Goal: Check status: Check status

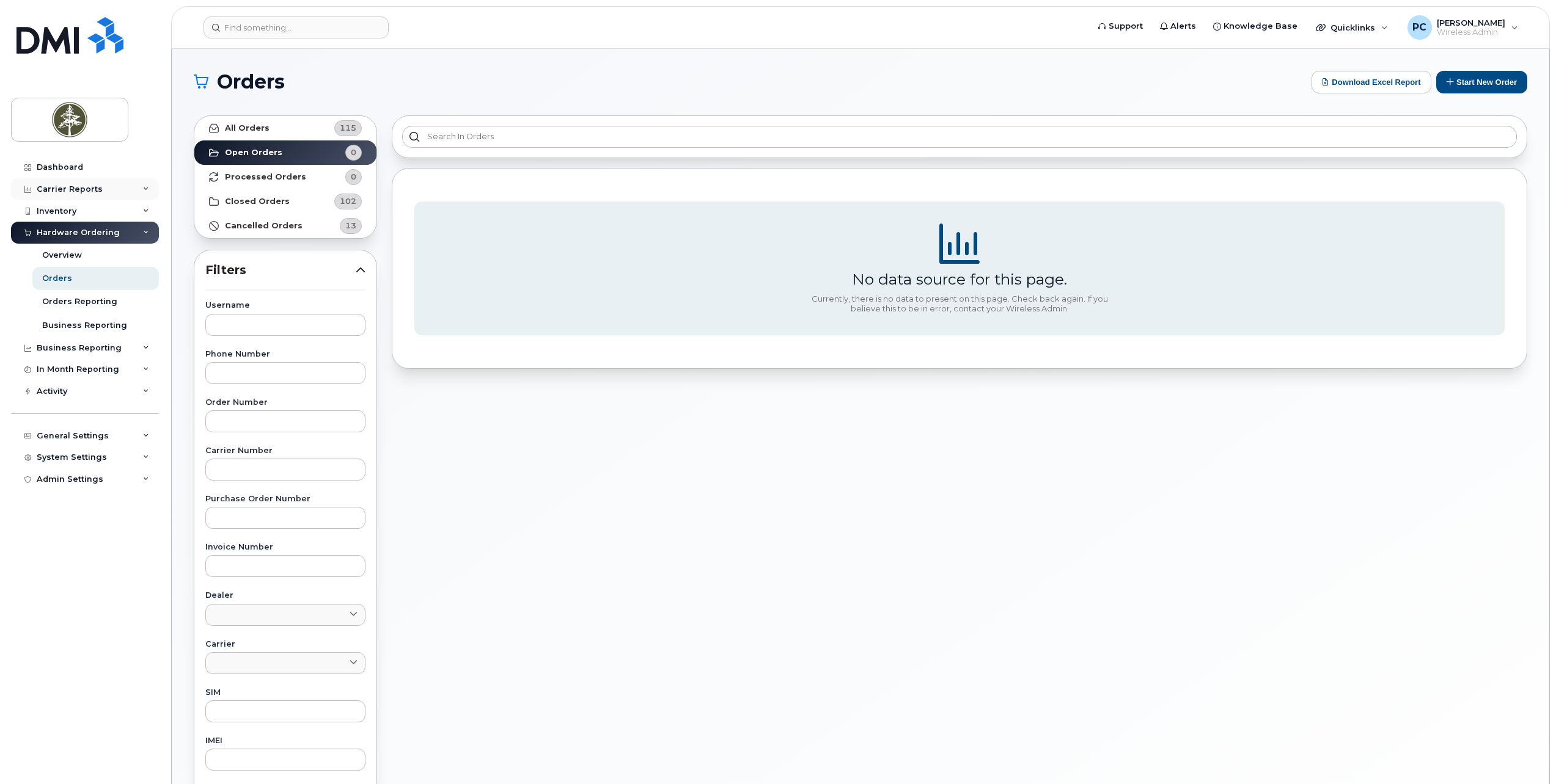
click at [138, 191] on div "Carrier Reports" at bounding box center [85, 189] width 148 height 22
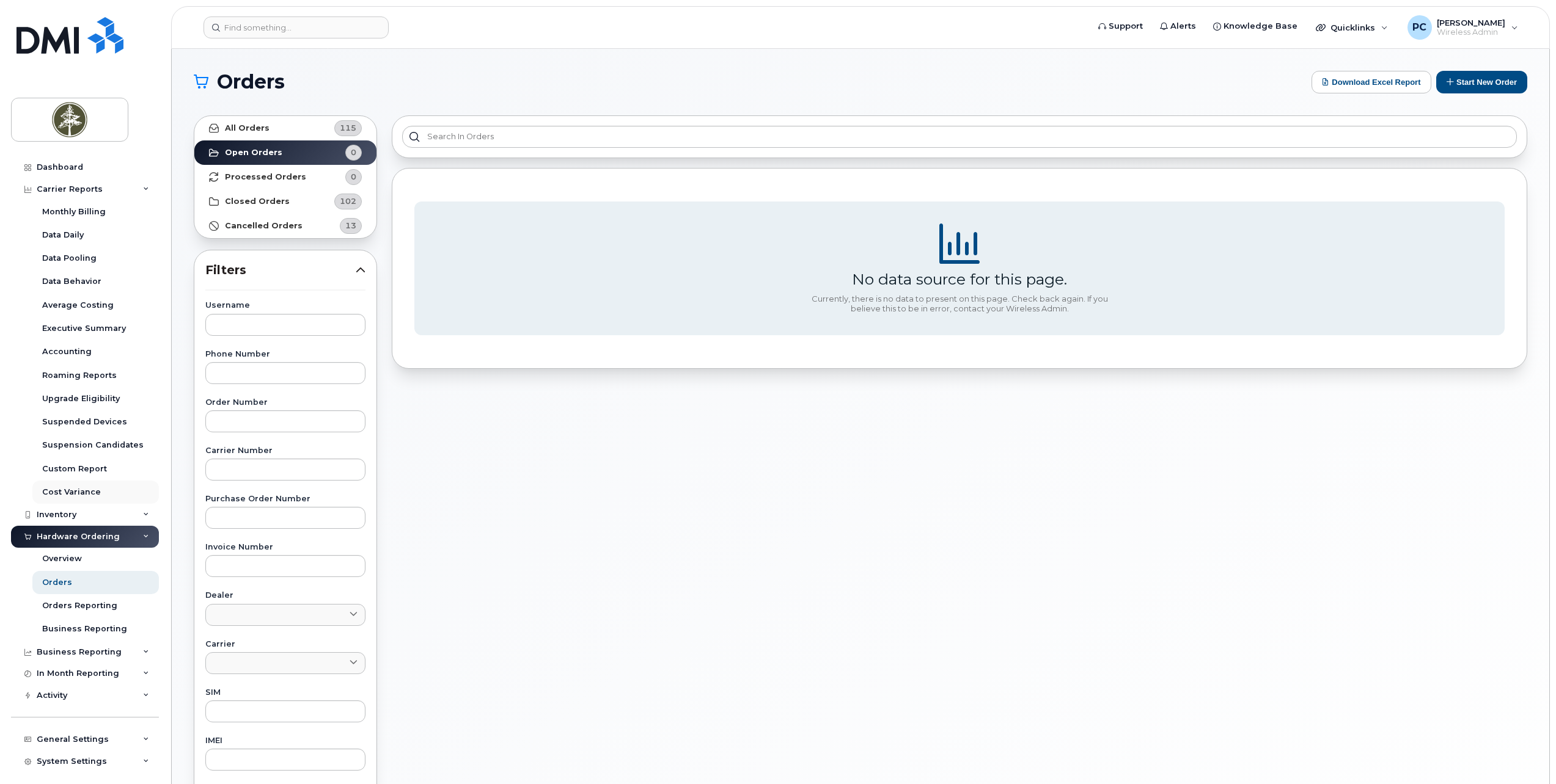
scroll to position [28, 0]
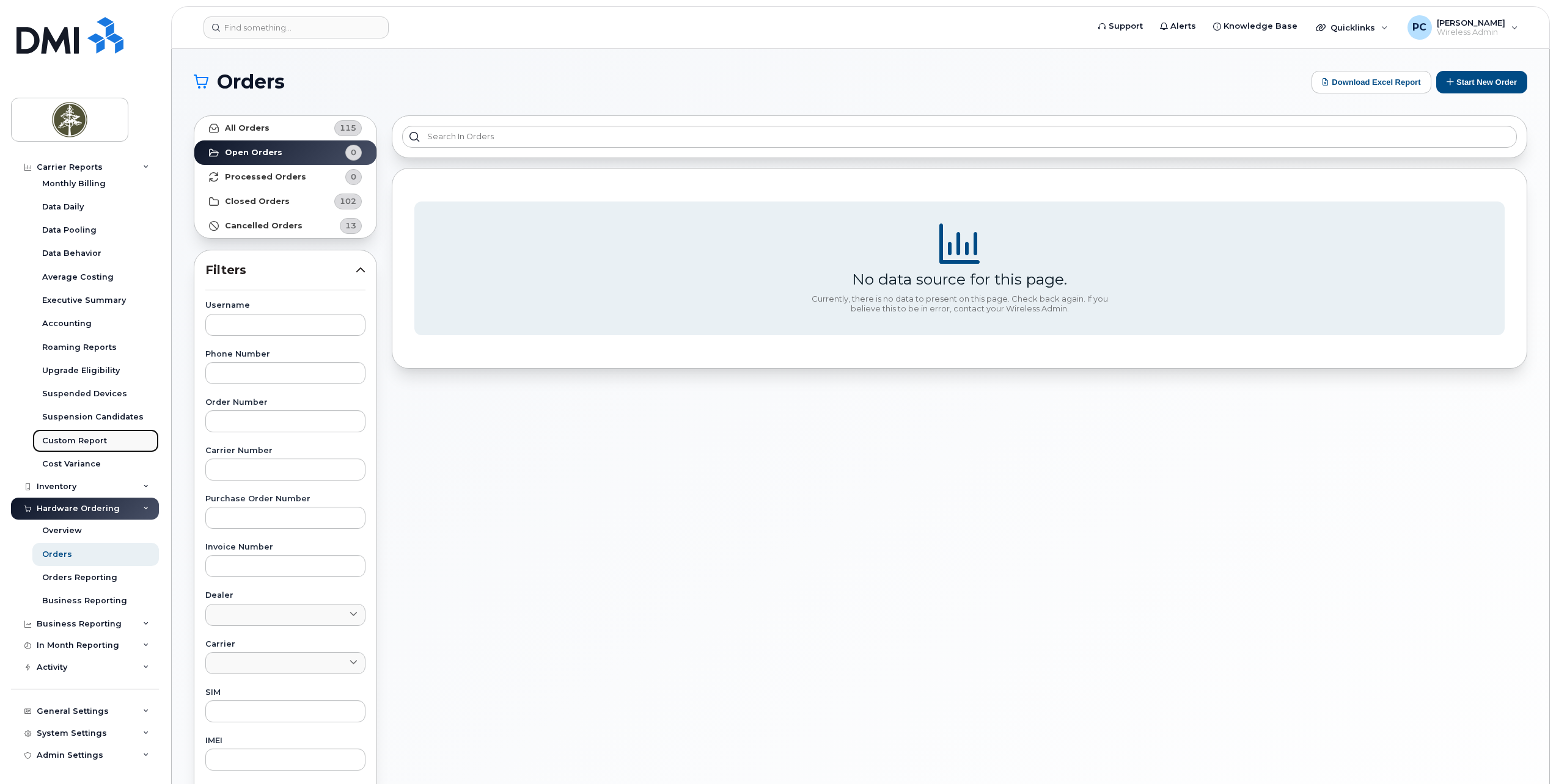
click at [95, 440] on div "Custom Report" at bounding box center [74, 440] width 65 height 11
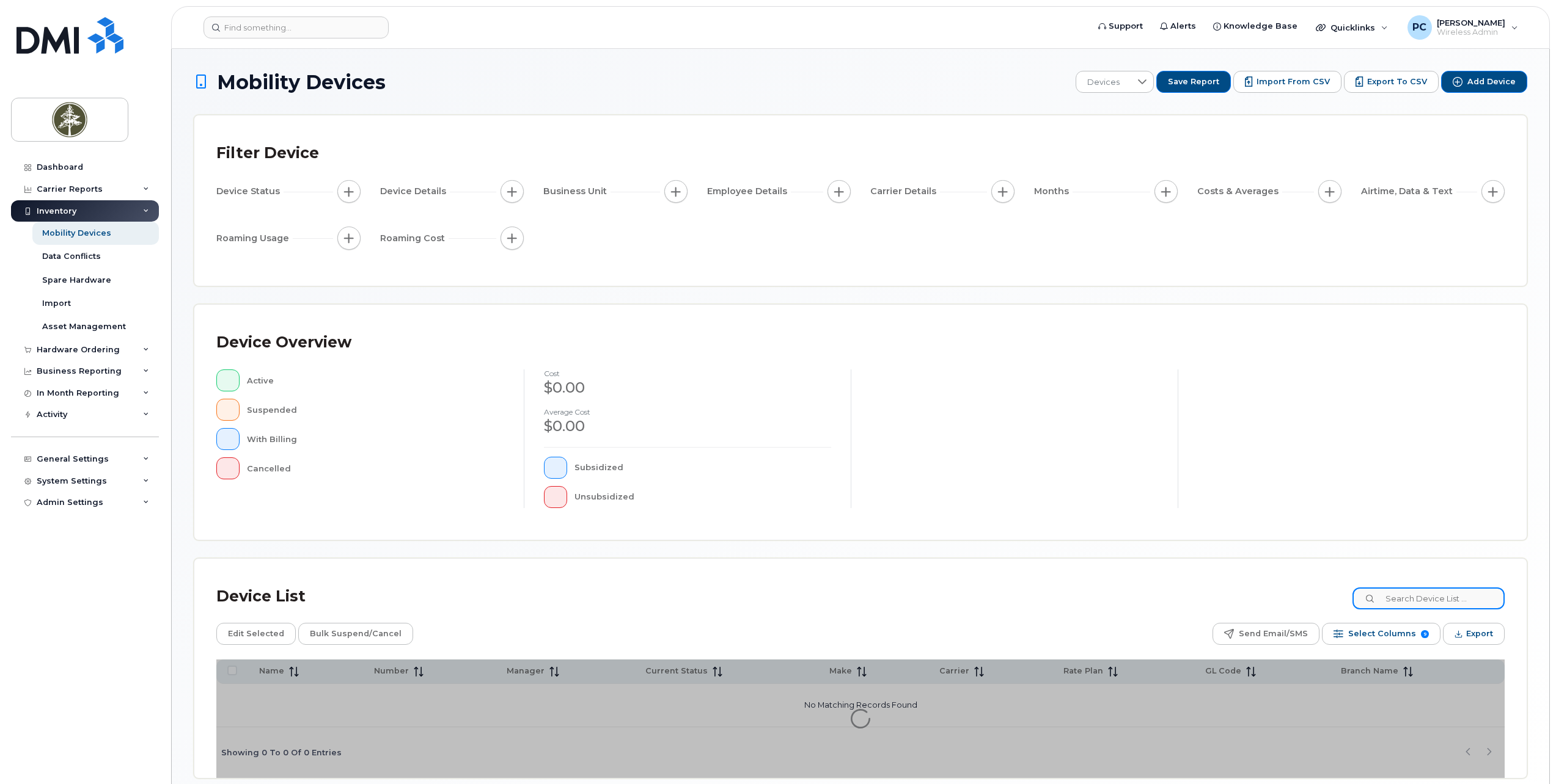
click at [1406, 595] on input at bounding box center [1428, 598] width 152 height 22
paste input "2508164858"
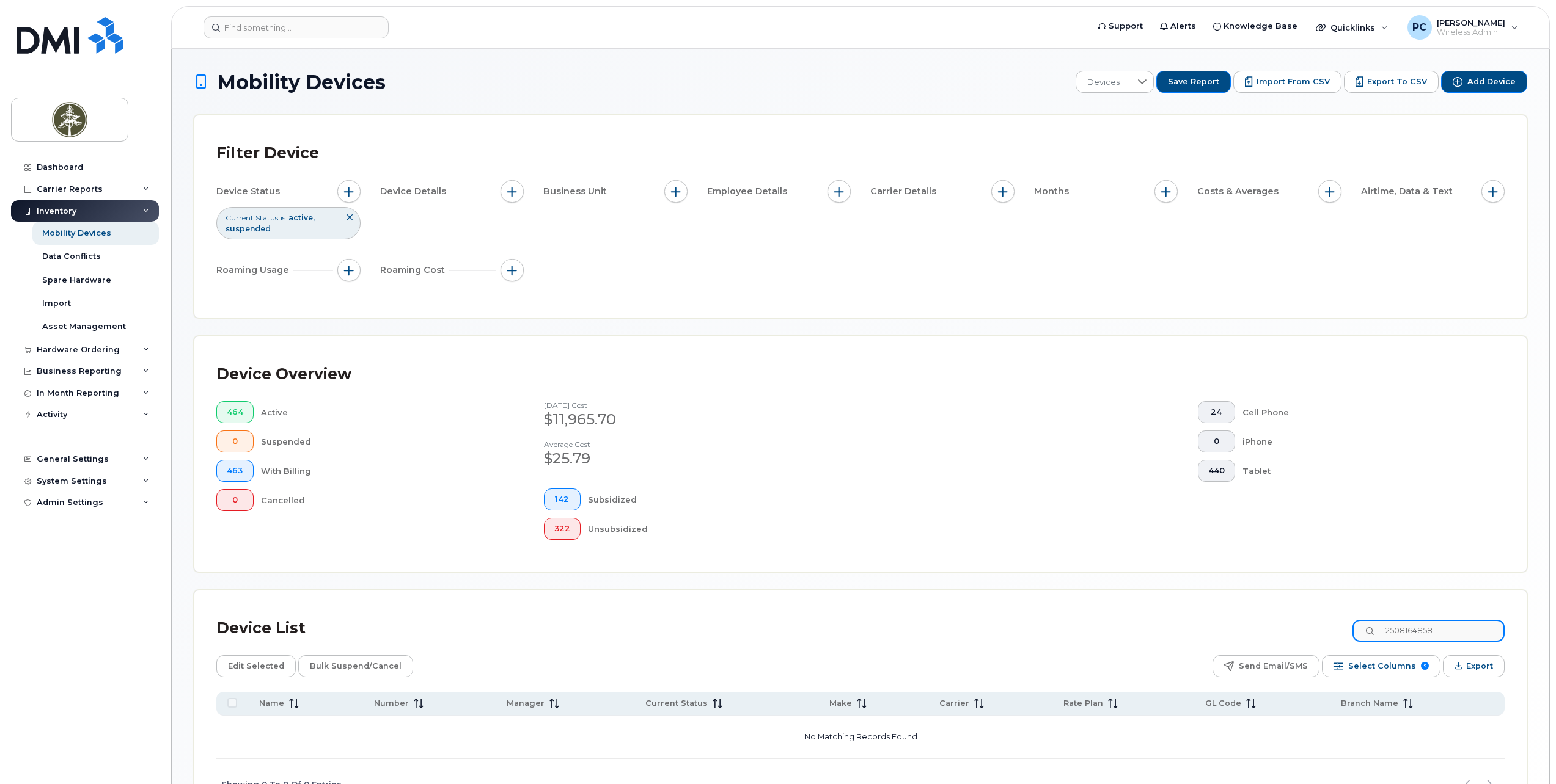
drag, startPoint x: 1449, startPoint y: 628, endPoint x: 1354, endPoint y: 633, distance: 95.1
click at [1354, 633] on div "Device List 2508164858" at bounding box center [860, 629] width 1289 height 32
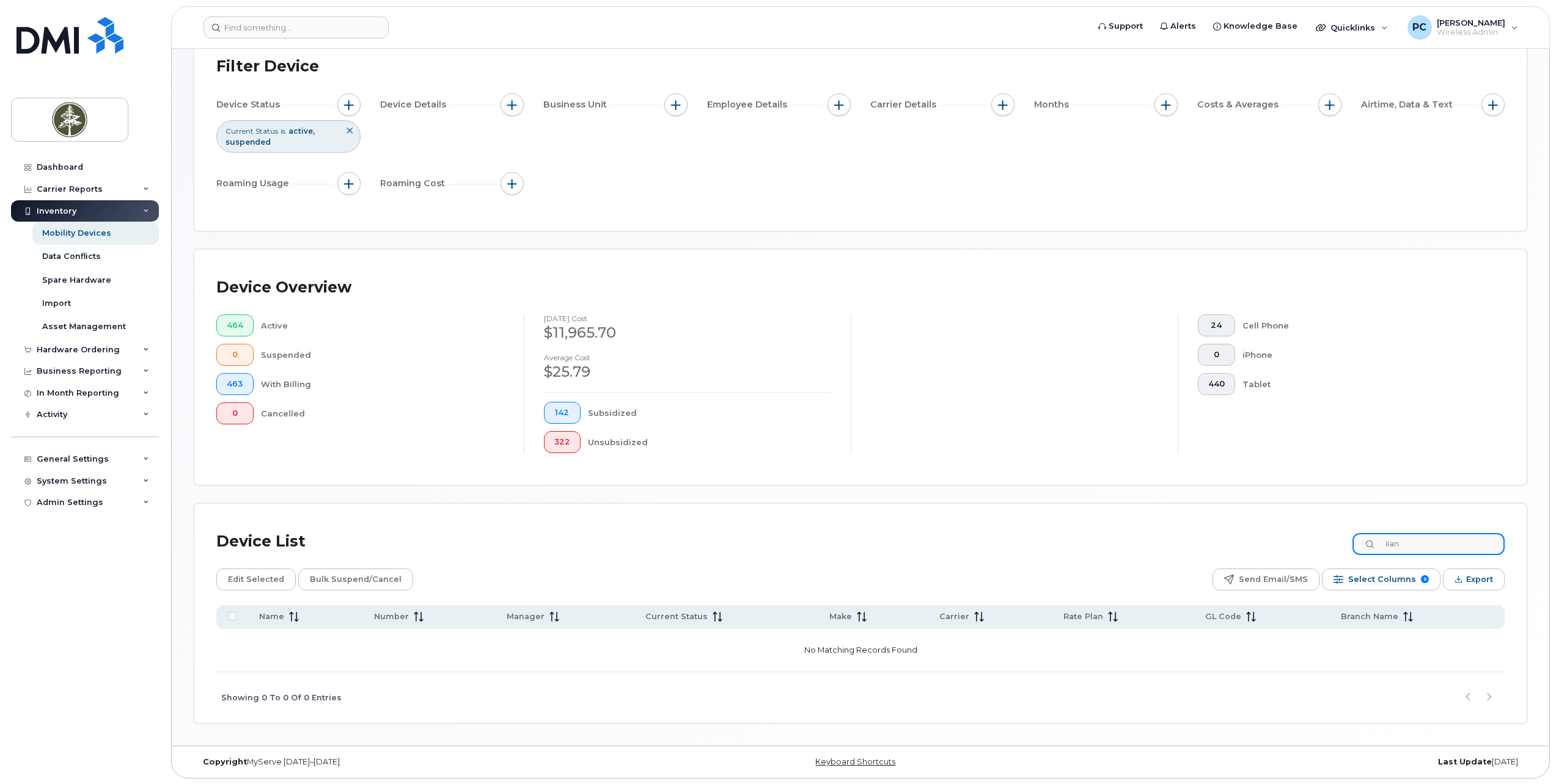
scroll to position [87, 0]
drag, startPoint x: 1418, startPoint y: 541, endPoint x: 1378, endPoint y: 544, distance: 40.1
click at [1378, 544] on div "Iian" at bounding box center [1428, 544] width 152 height 22
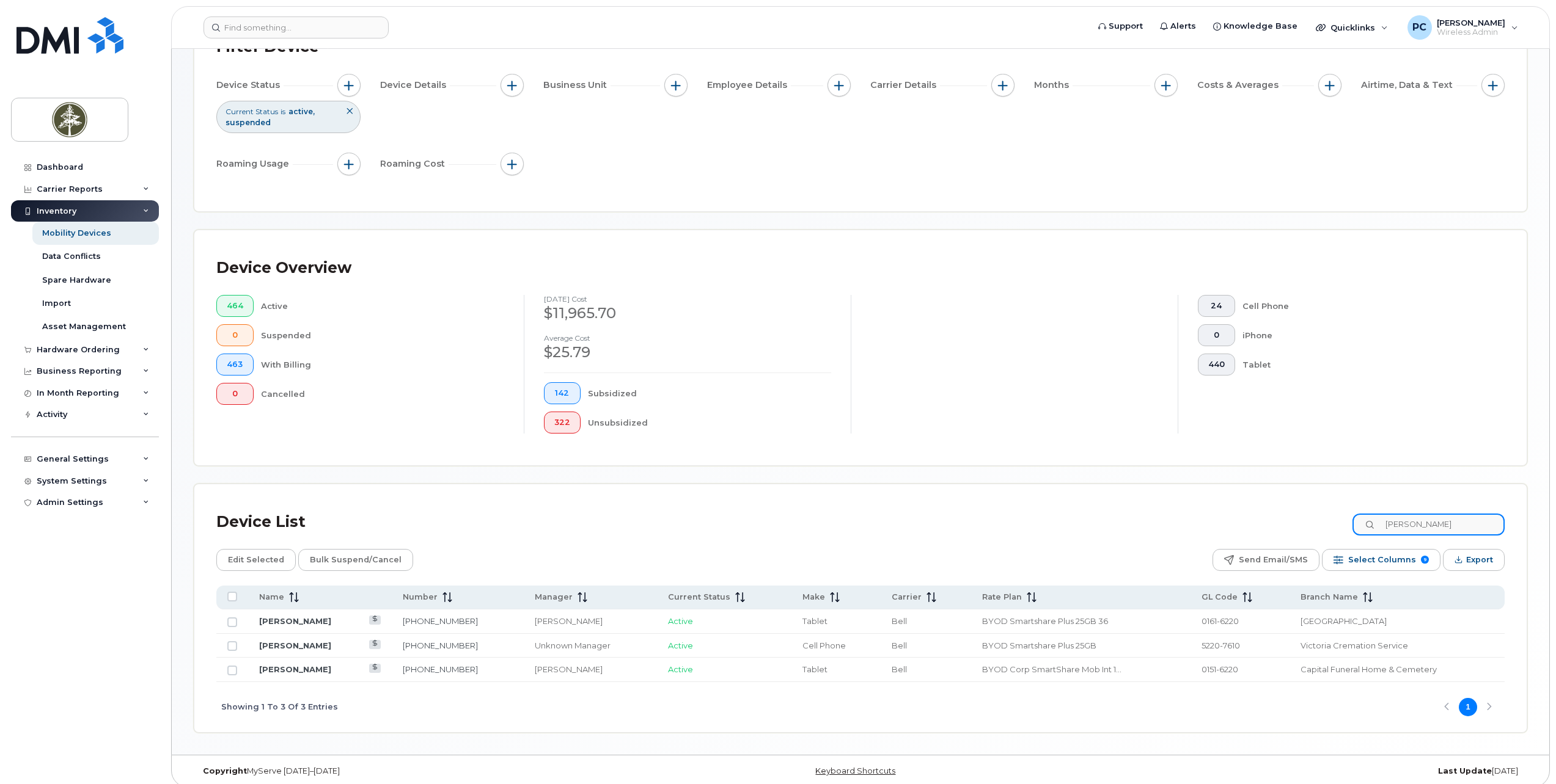
scroll to position [116, 0]
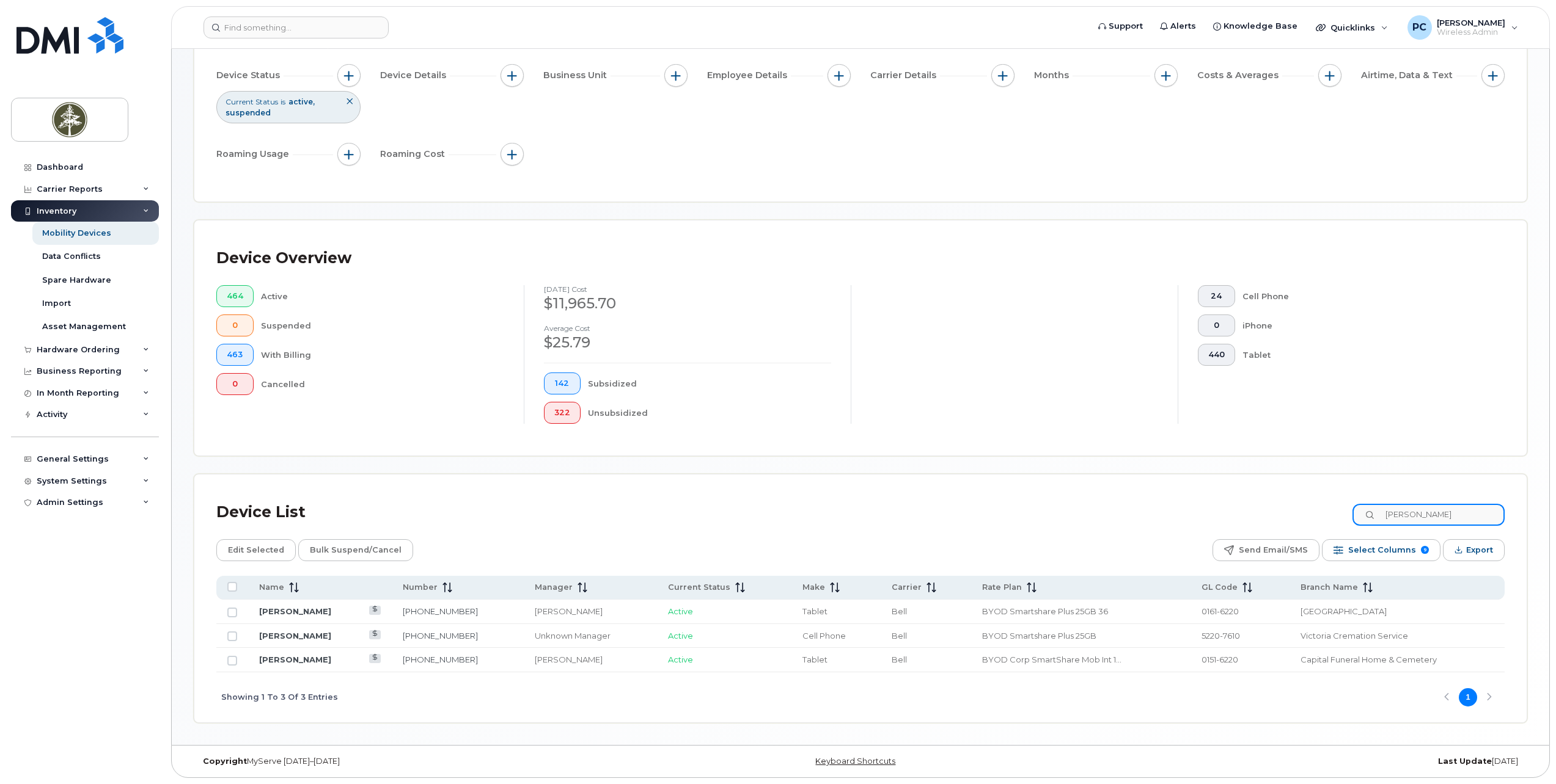
type input "[PERSON_NAME]"
